Goal: Task Accomplishment & Management: Use online tool/utility

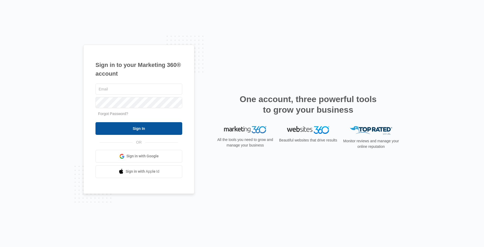
type input "[EMAIL_ADDRESS][PERSON_NAME][DOMAIN_NAME]"
click at [148, 126] on input "Sign In" at bounding box center [138, 128] width 87 height 13
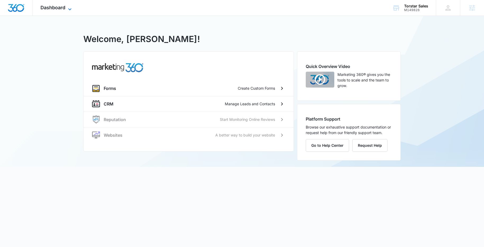
click at [61, 7] on span "Dashboard" at bounding box center [52, 8] width 25 height 6
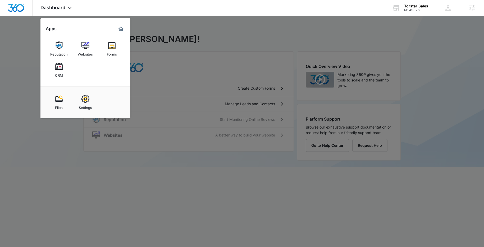
click at [180, 33] on div at bounding box center [242, 123] width 484 height 247
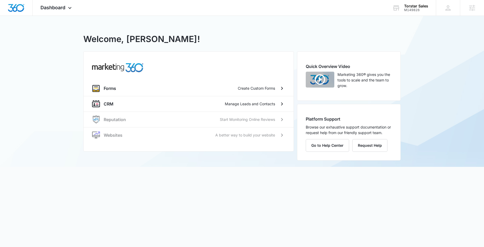
click at [71, 101] on div "M149826 - Torstar Sales Welcome, Devin! Forms Create Custom Forms CRM Manage Le…" at bounding box center [242, 91] width 484 height 151
click at [54, 9] on span "Dashboard" at bounding box center [52, 8] width 25 height 6
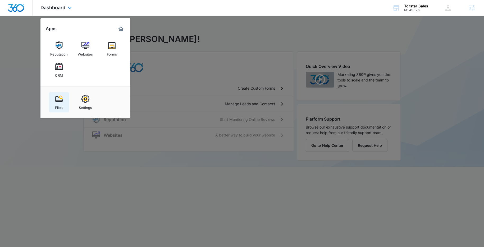
click at [55, 108] on div "Files" at bounding box center [59, 106] width 8 height 7
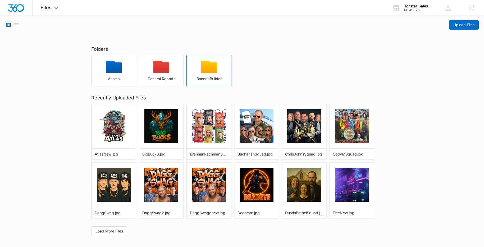
click at [200, 63] on div "button" at bounding box center [209, 69] width 44 height 16
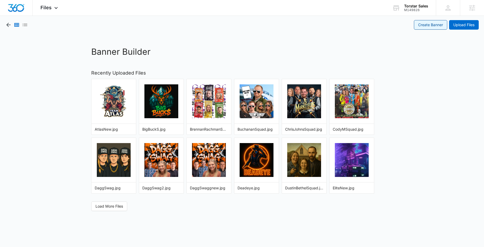
click at [434, 27] on link "Create Banner" at bounding box center [430, 25] width 33 height 10
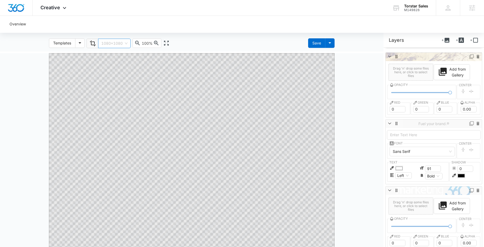
click at [104, 45] on span "1080x1080" at bounding box center [114, 43] width 26 height 9
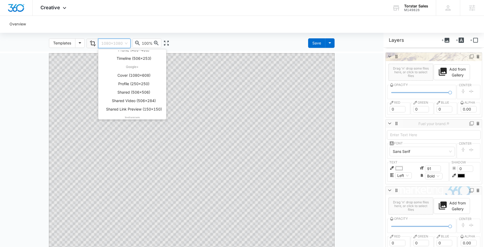
scroll to position [168, 0]
click at [138, 83] on div "Profile (110x110)" at bounding box center [134, 81] width 58 height 6
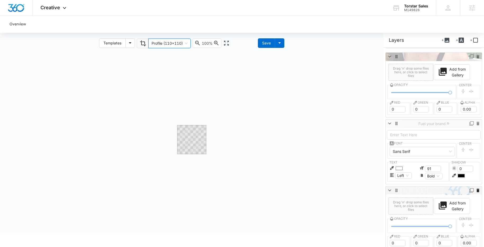
click at [476, 191] on icon at bounding box center [477, 190] width 3 height 4
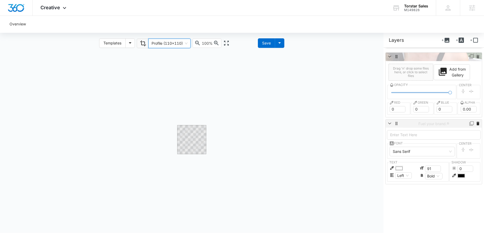
click at [476, 123] on icon at bounding box center [477, 124] width 3 height 4
click at [174, 45] on span "Profile (110x110)" at bounding box center [169, 43] width 36 height 9
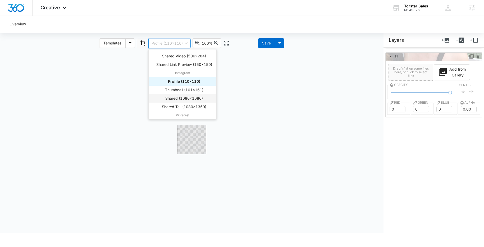
click at [191, 98] on div "Shared (1080x1080)" at bounding box center [184, 98] width 58 height 6
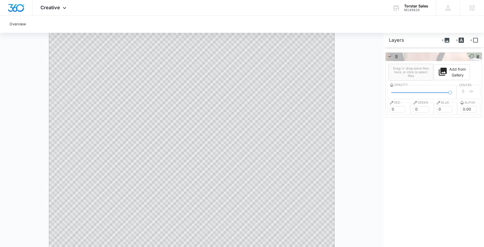
scroll to position [0, 0]
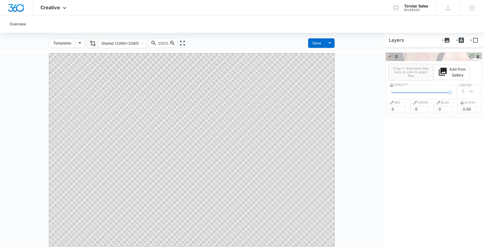
click at [106, 0] on html "Creative Apps Reputation Websites Forms CRM Files Settings Torstar Sales M14982…" at bounding box center [242, 123] width 484 height 247
click at [118, 42] on span "Shared (1080x1080)" at bounding box center [122, 43] width 42 height 9
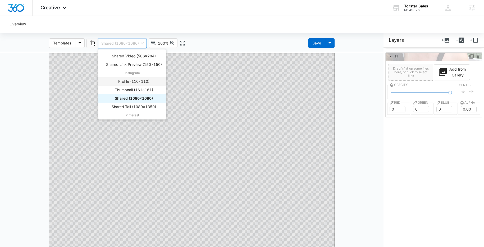
click at [147, 82] on div "Profile (110x110)" at bounding box center [134, 81] width 58 height 6
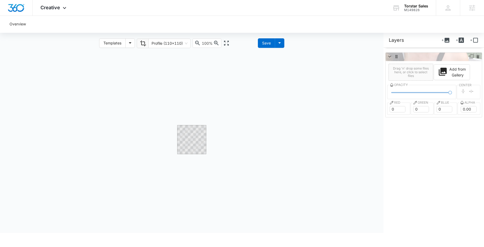
click at [202, 230] on div "hidden" at bounding box center [191, 142] width 383 height 181
click at [163, 41] on span "Profile (110x110)" at bounding box center [169, 43] width 36 height 9
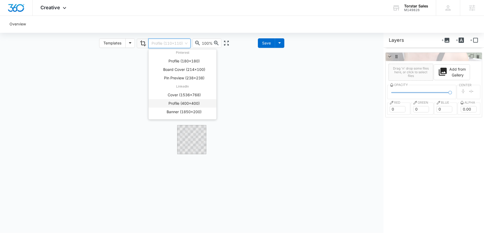
scroll to position [234, 0]
click at [195, 99] on div "Profile (400x400)" at bounding box center [184, 100] width 58 height 6
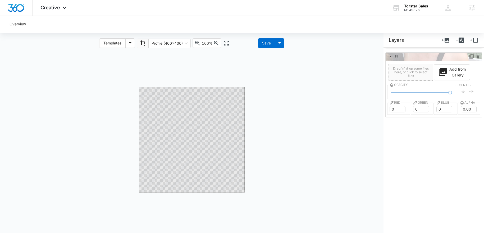
click at [156, 25] on div "Overview For the best user experience, please switch to a desktop to use Banner…" at bounding box center [242, 131] width 484 height 231
click at [157, 49] on div "Templates Profile (400x400) 1536,768|li 400,400|li 1850,200|li General Custom 1…" at bounding box center [191, 140] width 383 height 214
click at [202, 194] on div "hidden" at bounding box center [191, 142] width 383 height 181
click at [174, 85] on div "hidden" at bounding box center [191, 142] width 383 height 181
click at [175, 103] on div "hidden" at bounding box center [191, 142] width 383 height 181
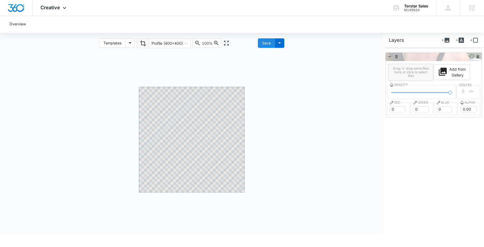
click at [265, 43] on div "Save" at bounding box center [266, 43] width 9 height 6
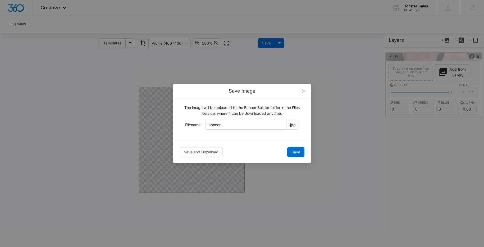
scroll to position [0, 0]
drag, startPoint x: 246, startPoint y: 125, endPoint x: 26, endPoint y: 97, distance: 221.2
click at [96, 128] on div "Save Image The image will be uploaded to the Banner Builder folder in the Files…" at bounding box center [242, 123] width 484 height 247
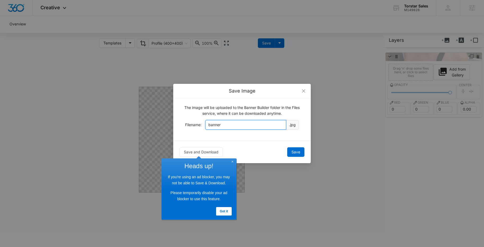
drag, startPoint x: 240, startPoint y: 126, endPoint x: 167, endPoint y: 125, distance: 73.2
click at [168, 125] on div "Save Image The image will be uploaded to the Banner Builder folder in the Files…" at bounding box center [242, 123] width 484 height 247
type input "AllieSilvey"
click at [297, 152] on span "Save" at bounding box center [295, 152] width 9 height 6
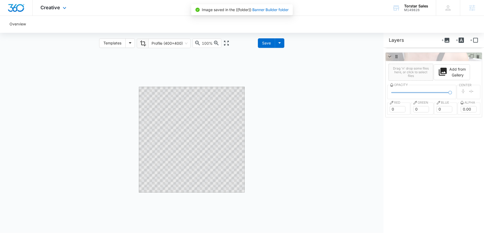
click at [60, 8] on div "Creative Apps Reputation Websites Forms CRM Files Settings" at bounding box center [54, 8] width 43 height 16
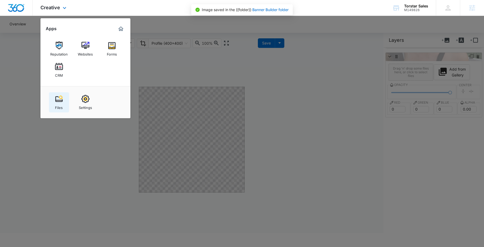
click at [63, 101] on link "Files" at bounding box center [59, 102] width 20 height 20
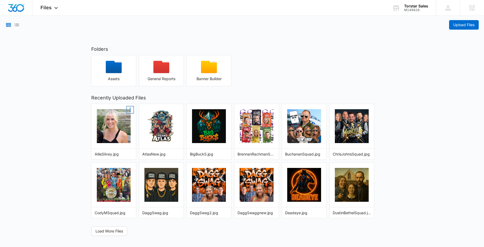
click at [130, 109] on icon "More Options" at bounding box center [129, 110] width 1 height 4
click at [115, 119] on button "Copy Shareable Link" at bounding box center [112, 118] width 42 height 7
